Goal: Find specific page/section: Find specific page/section

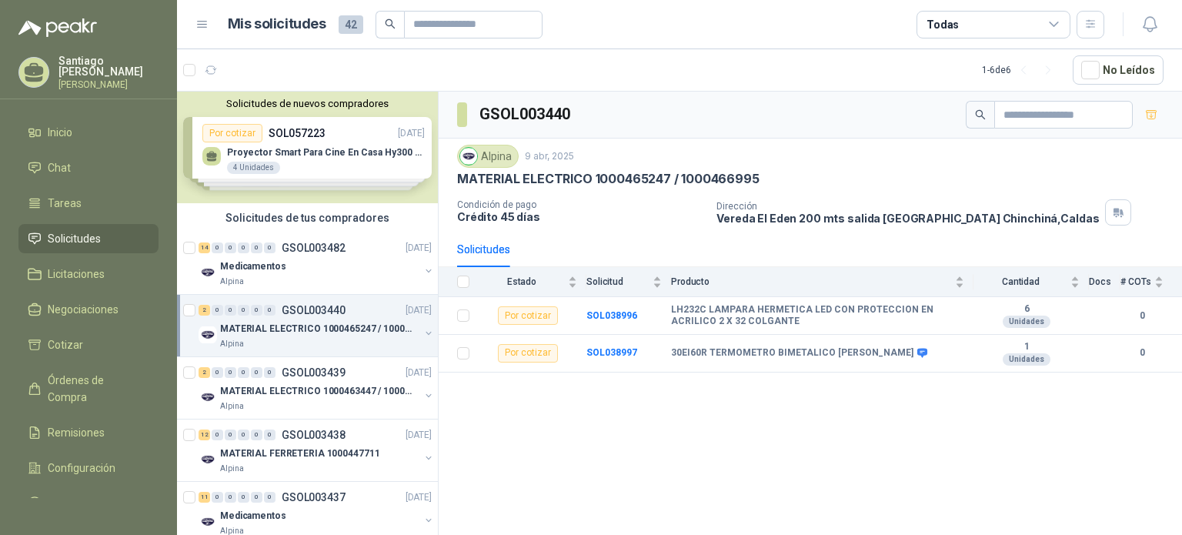
scroll to position [29, 0]
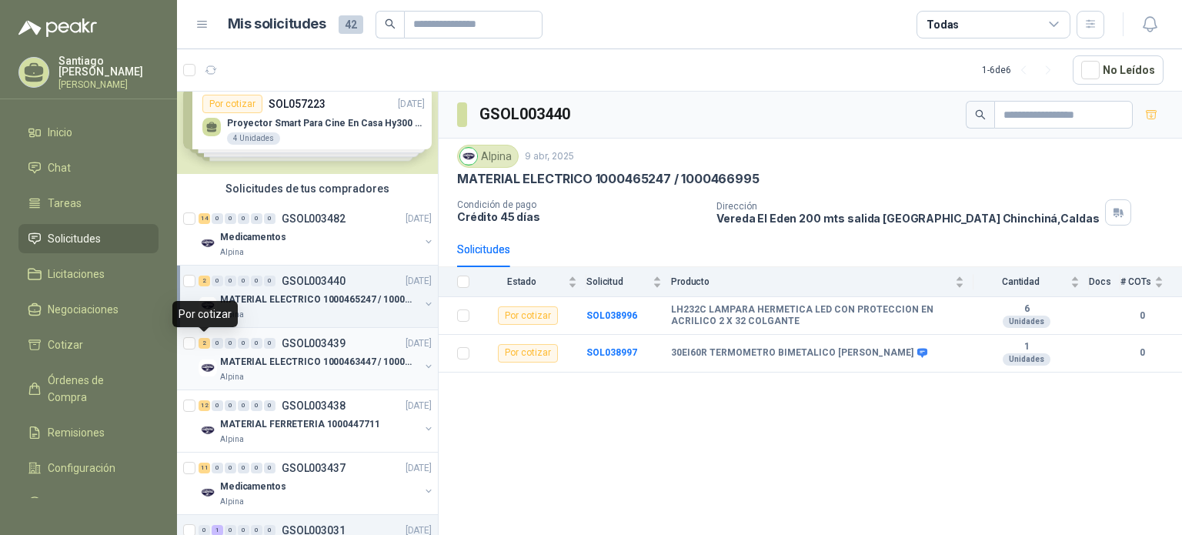
click at [205, 342] on div "2" at bounding box center [204, 343] width 12 height 11
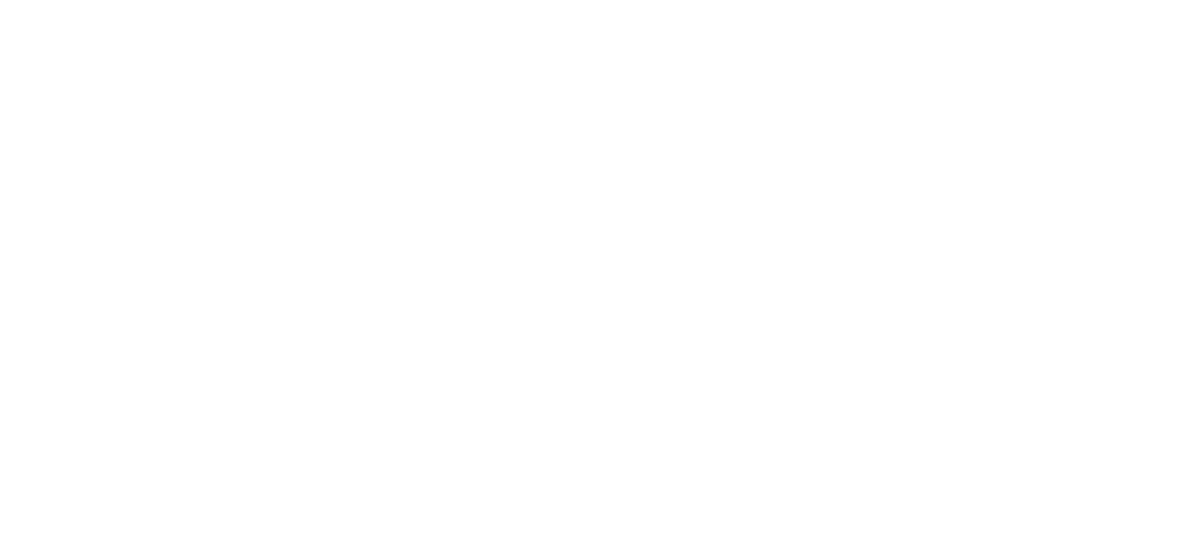
click at [205, 0] on html at bounding box center [591, 0] width 1182 height 0
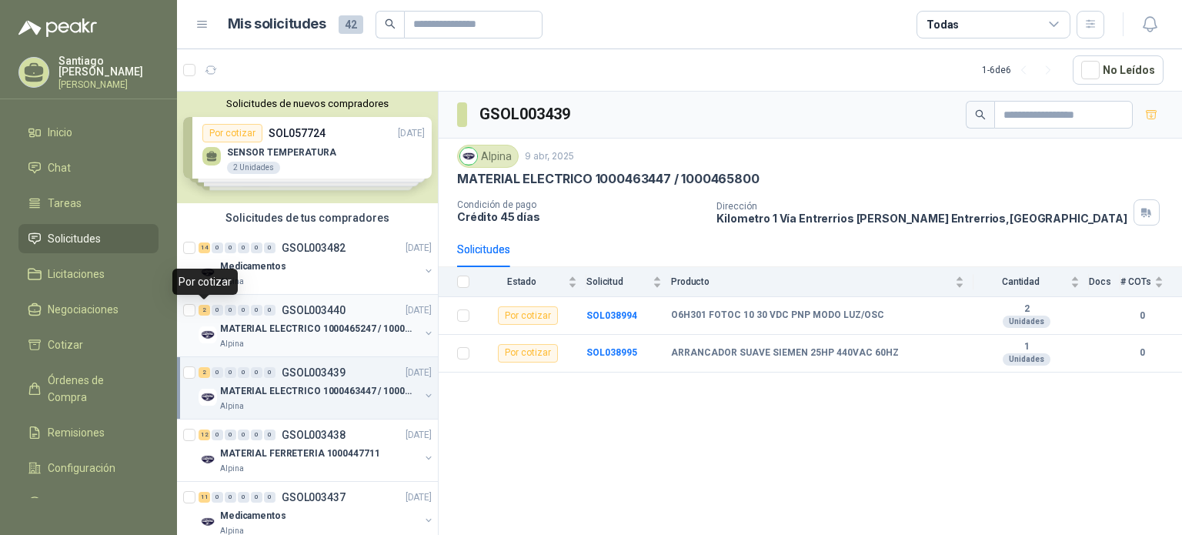
click at [200, 312] on div "2" at bounding box center [204, 310] width 12 height 11
